Goal: Task Accomplishment & Management: Manage account settings

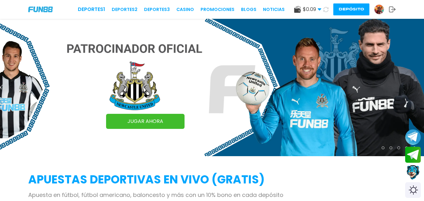
click at [356, 9] on button "Depósito" at bounding box center [352, 9] width 36 height 12
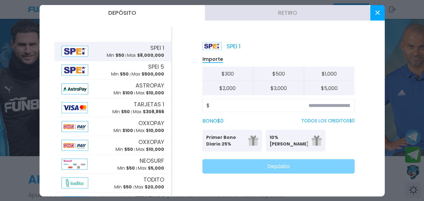
click at [380, 11] on icon at bounding box center [378, 12] width 4 height 4
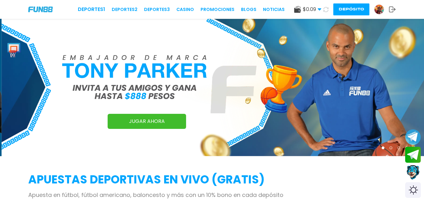
click at [393, 10] on icon at bounding box center [392, 9] width 7 height 6
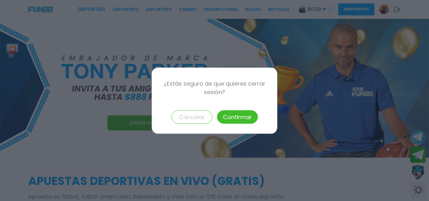
click at [233, 115] on button "Confirmar" at bounding box center [237, 117] width 41 height 14
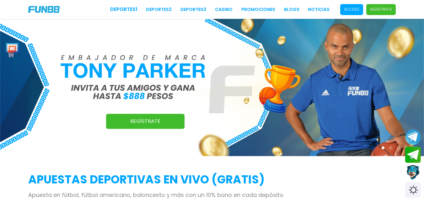
click at [350, 10] on p "Acceso" at bounding box center [351, 10] width 15 height 6
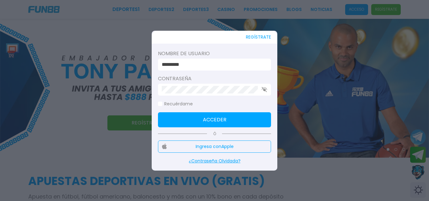
click at [208, 67] on input "********" at bounding box center [213, 65] width 102 height 8
click at [243, 117] on button "Acceder" at bounding box center [214, 119] width 113 height 15
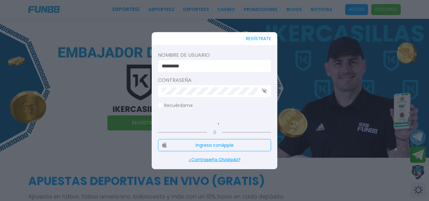
type input "*********"
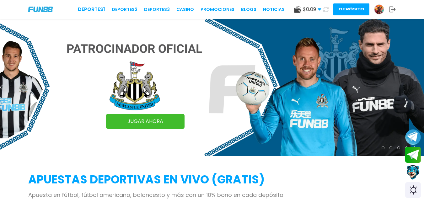
click at [356, 9] on button "Depósito" at bounding box center [352, 9] width 36 height 12
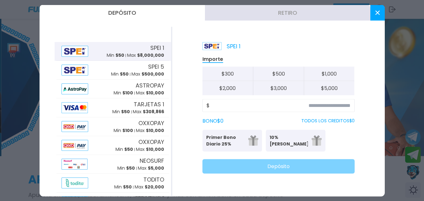
click at [378, 11] on icon at bounding box center [378, 12] width 4 height 4
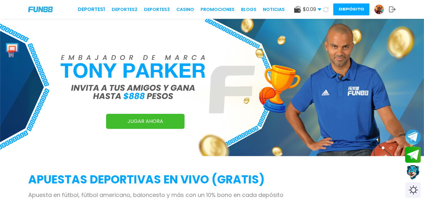
click at [391, 7] on icon at bounding box center [392, 9] width 7 height 6
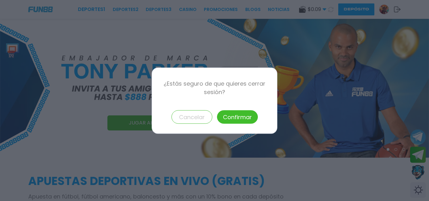
click at [240, 116] on button "Confirmar" at bounding box center [237, 117] width 41 height 14
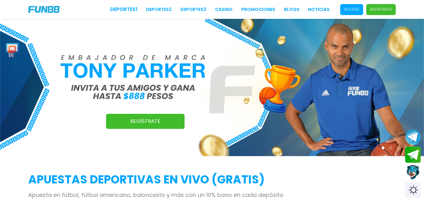
click at [345, 6] on span "Acceso" at bounding box center [352, 9] width 23 height 11
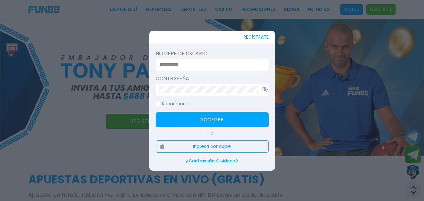
click at [203, 71] on form "Nombre de usuario Contraseña Recuérdame Acceder" at bounding box center [212, 89] width 113 height 78
click at [203, 68] on input at bounding box center [211, 65] width 102 height 8
click at [248, 62] on input at bounding box center [211, 65] width 102 height 8
click at [248, 65] on input at bounding box center [211, 65] width 102 height 8
click at [188, 62] on input at bounding box center [211, 65] width 102 height 8
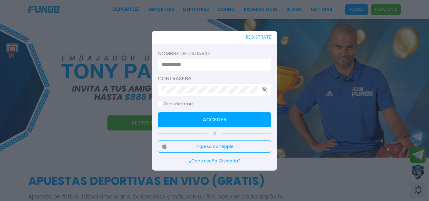
drag, startPoint x: 238, startPoint y: 64, endPoint x: 246, endPoint y: 63, distance: 7.9
click at [238, 64] on input at bounding box center [213, 65] width 102 height 8
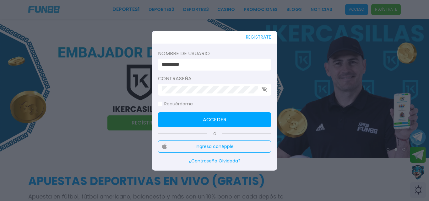
click at [209, 68] on input "*********" at bounding box center [213, 65] width 102 height 8
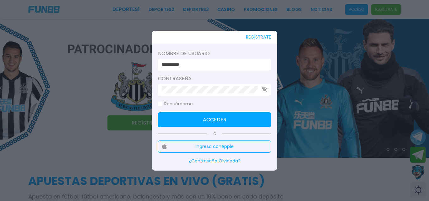
type input "**********"
click at [237, 122] on button "Acceder" at bounding box center [214, 119] width 113 height 15
